Goal: Task Accomplishment & Management: Manage account settings

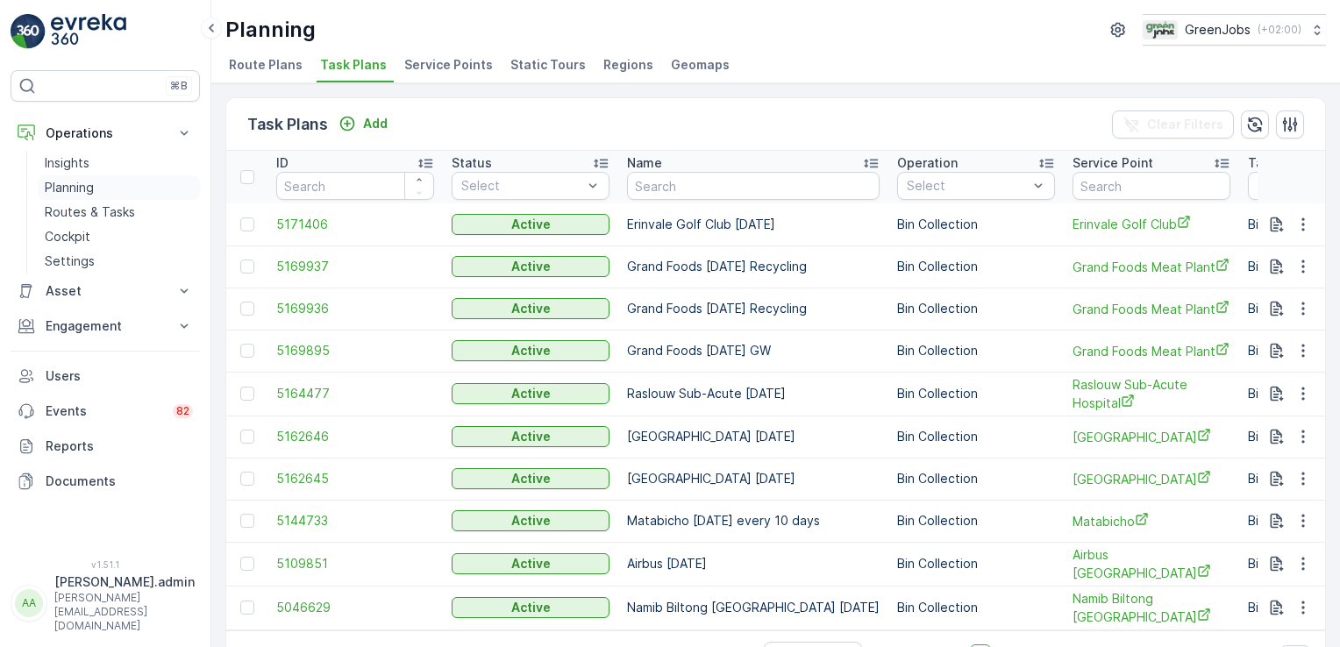
drag, startPoint x: 0, startPoint y: 0, endPoint x: 77, endPoint y: 180, distance: 195.6
click at [77, 180] on p "Planning" at bounding box center [69, 188] width 49 height 18
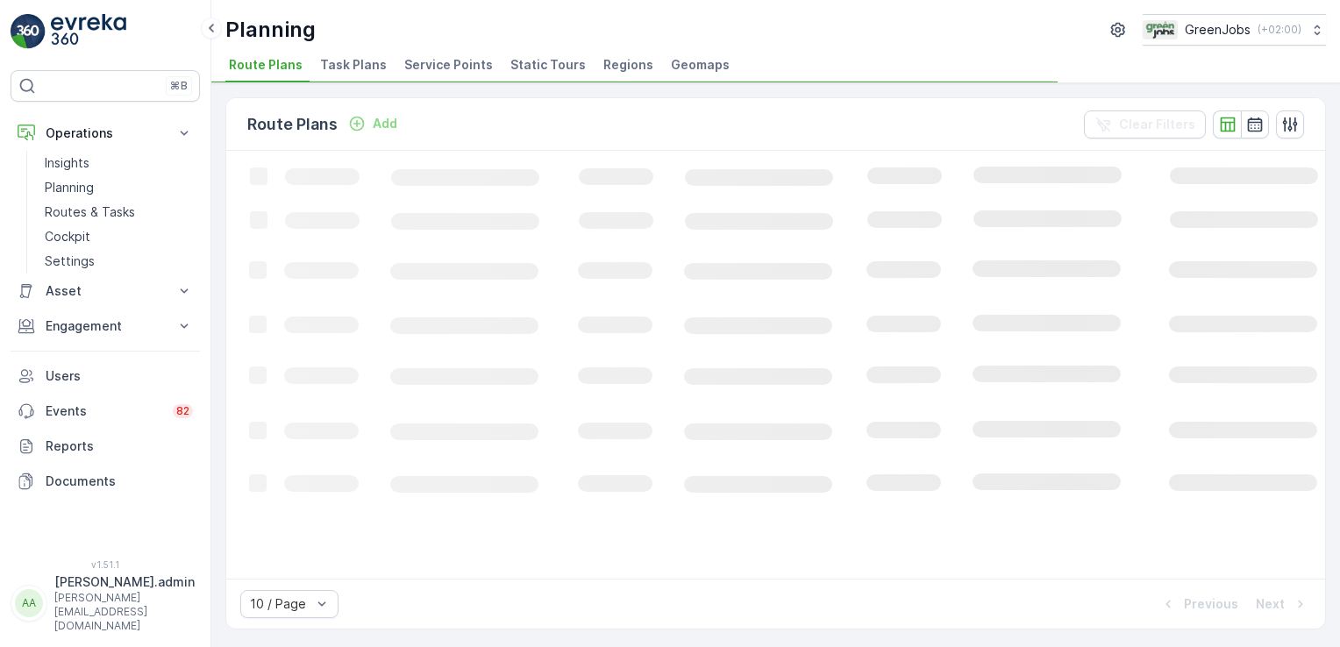
click at [372, 60] on span "Task Plans" at bounding box center [353, 65] width 67 height 18
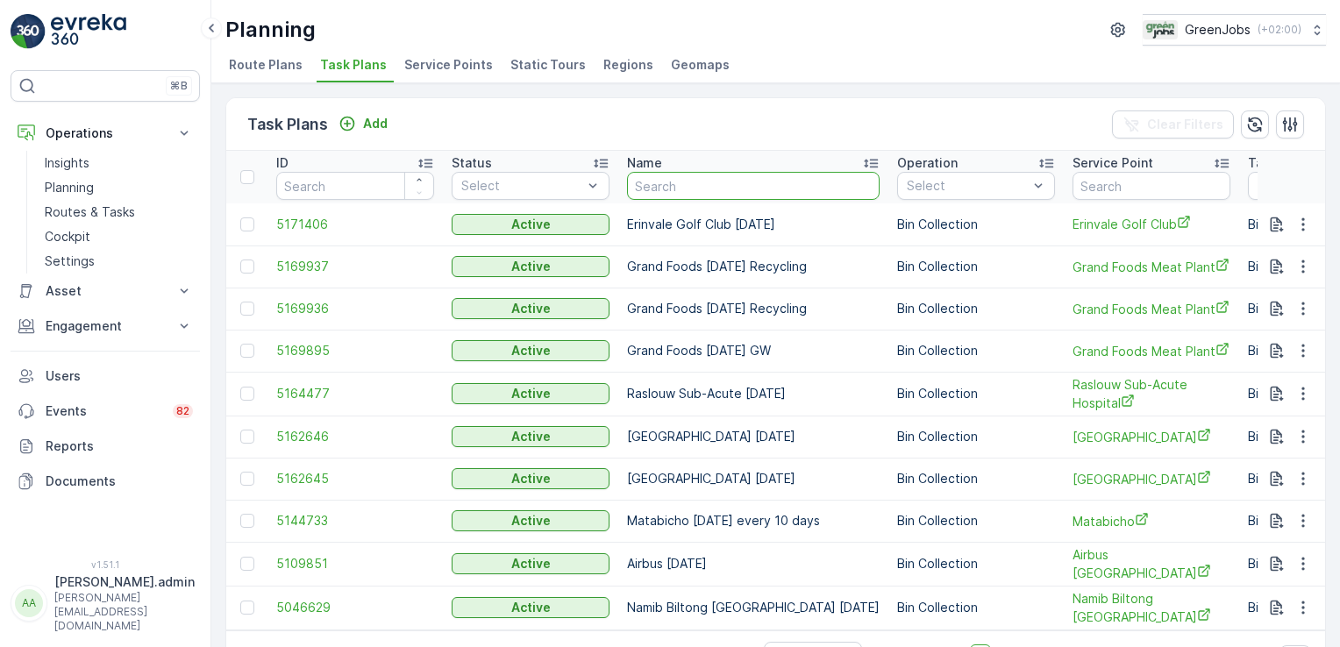
click at [690, 186] on input "text" at bounding box center [753, 186] width 252 height 28
type input "de"
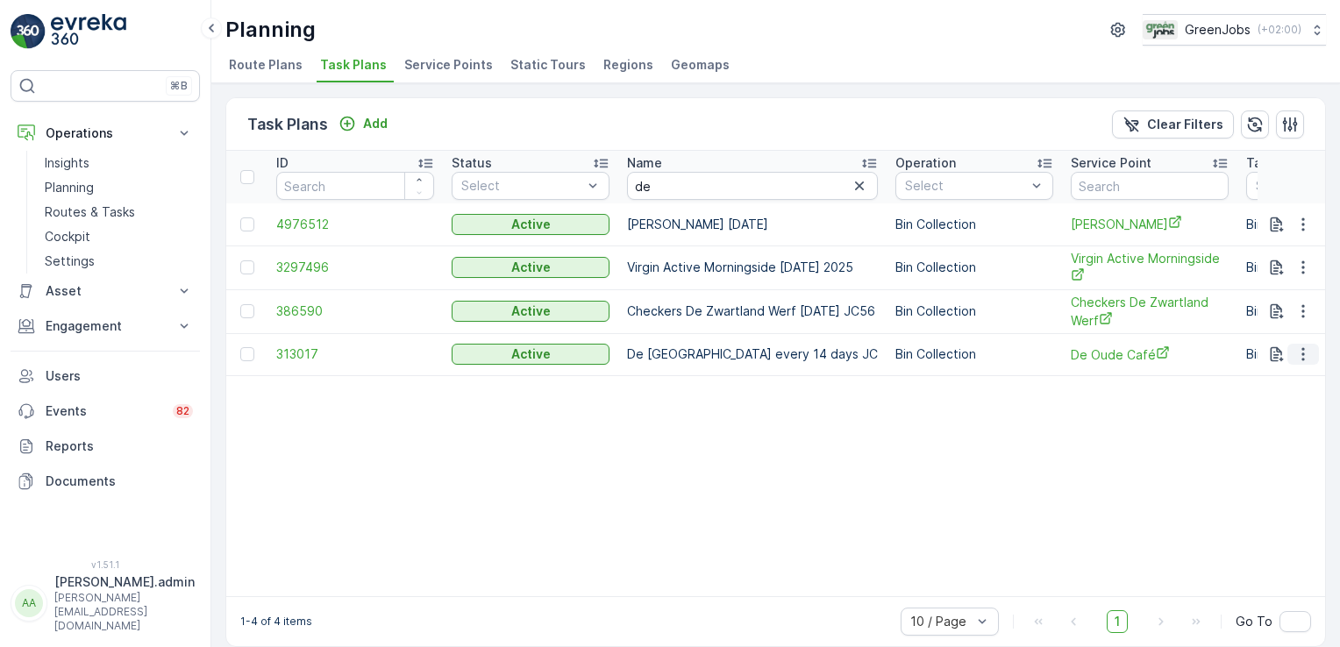
click at [1294, 345] on icon "button" at bounding box center [1303, 354] width 18 height 18
click at [1299, 350] on icon "button" at bounding box center [1303, 354] width 18 height 18
click at [1290, 465] on span "Delete Task Plan" at bounding box center [1280, 460] width 99 height 18
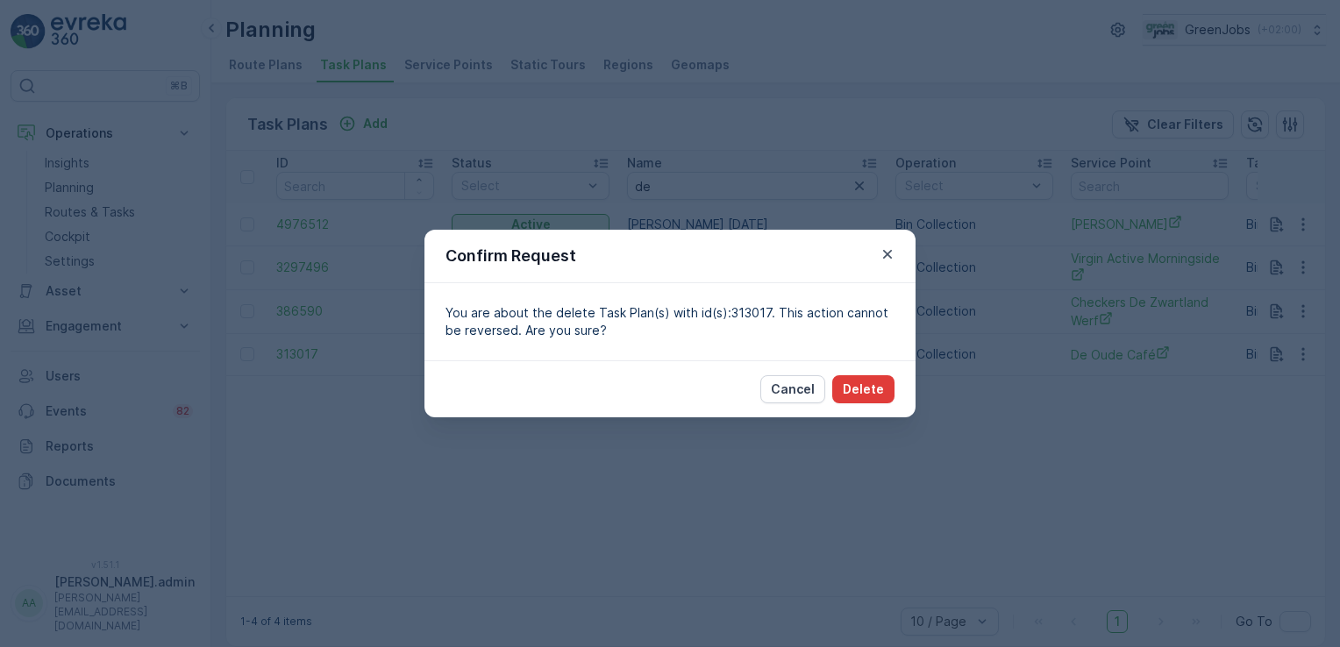
click at [884, 395] on button "Delete" at bounding box center [863, 389] width 62 height 28
